Goal: Information Seeking & Learning: Learn about a topic

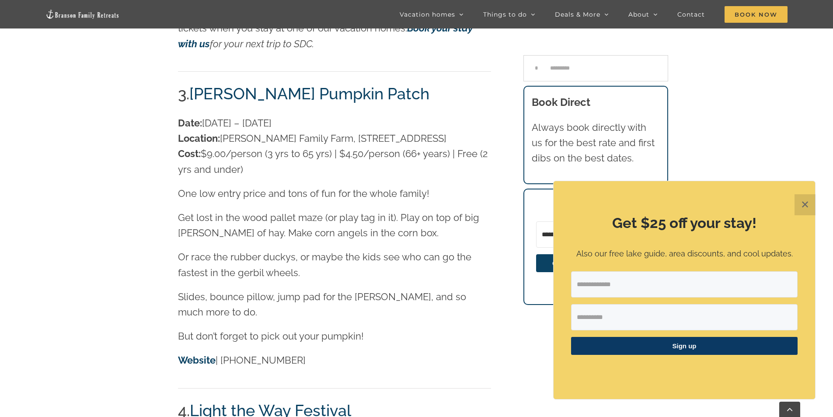
scroll to position [1496, 0]
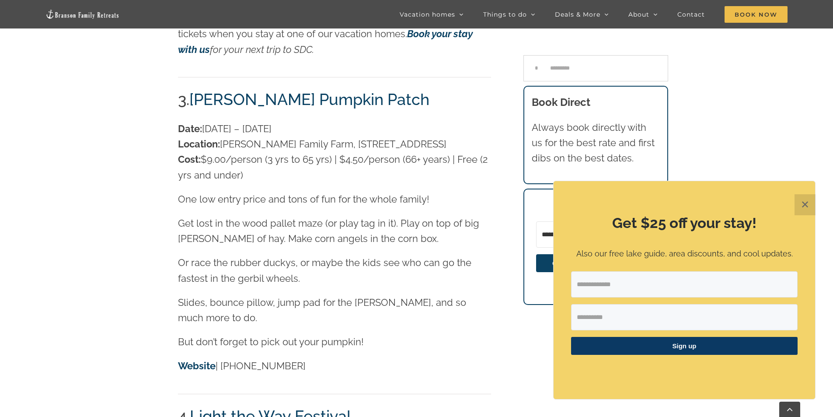
drag, startPoint x: 90, startPoint y: 100, endPoint x: 328, endPoint y: 144, distance: 241.5
click at [90, 100] on main "Previous All things Fall in [GEOGRAPHIC_DATA] [EMAIL_ADDRESS][DOMAIN_NAME] [DAT…" at bounding box center [416, 264] width 833 height 3414
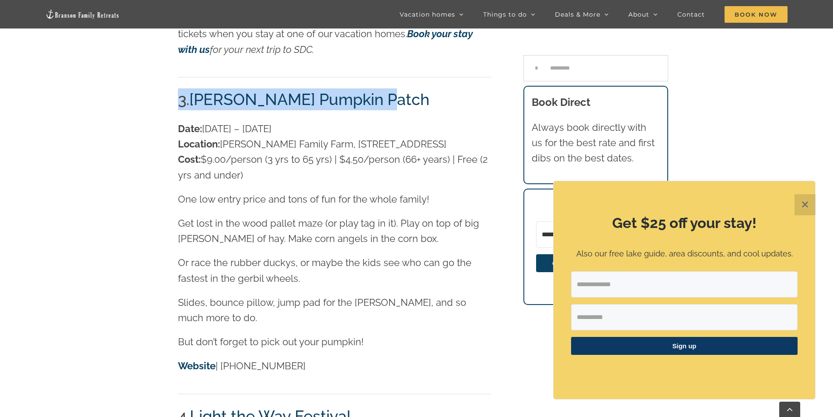
drag, startPoint x: 387, startPoint y: 83, endPoint x: 224, endPoint y: 108, distance: 164.5
click at [210, 88] on h2 "3. [PERSON_NAME] Pumpkin Patch" at bounding box center [334, 99] width 313 height 22
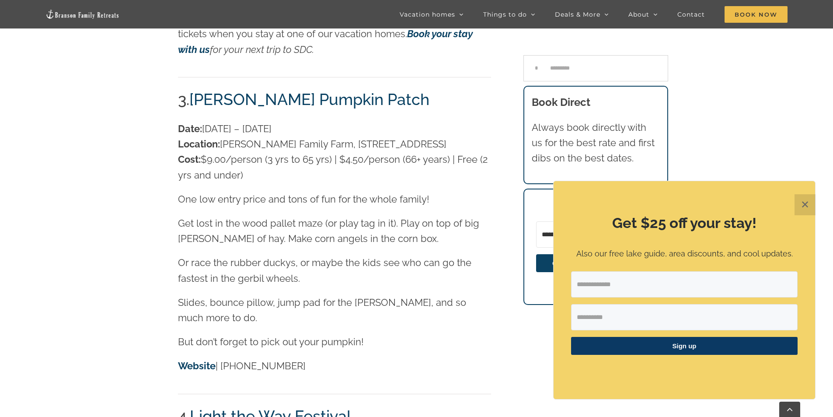
click at [224, 121] on p "Date: [DATE] – [DATE] Location: [PERSON_NAME][GEOGRAPHIC_DATA], [STREET_ADDRESS…" at bounding box center [334, 152] width 313 height 62
drag, startPoint x: 329, startPoint y: 178, endPoint x: 474, endPoint y: 190, distance: 146.0
click at [473, 191] on p "One low entry price and tons of fun for the whole family!" at bounding box center [334, 198] width 313 height 15
click at [470, 198] on div "Date: [DATE] – [DATE] Location: [PERSON_NAME][GEOGRAPHIC_DATA], [STREET_ADDRESS…" at bounding box center [334, 251] width 313 height 261
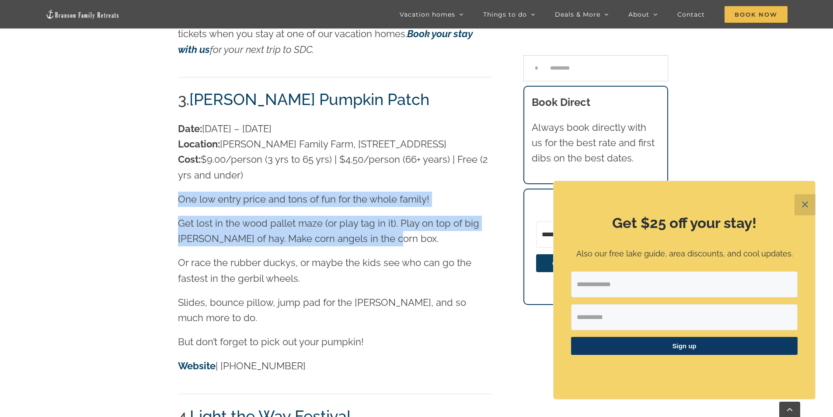
drag, startPoint x: 385, startPoint y: 219, endPoint x: 277, endPoint y: 229, distance: 108.9
click at [161, 196] on div "Pumpkin patches, Cozy fires, and Festivals If the fall season lights you up lik…" at bounding box center [335, 203] width 348 height 3110
click at [277, 229] on p "Get lost in the wood pallet maze (or play tag in it). Play on top of big [PERSO…" at bounding box center [334, 231] width 313 height 31
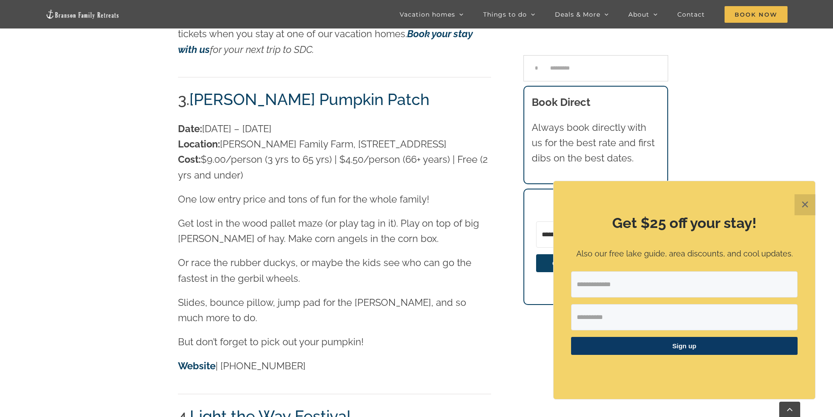
click at [810, 205] on button "✕" at bounding box center [804, 204] width 21 height 21
